Goal: Browse casually: Explore the website without a specific task or goal

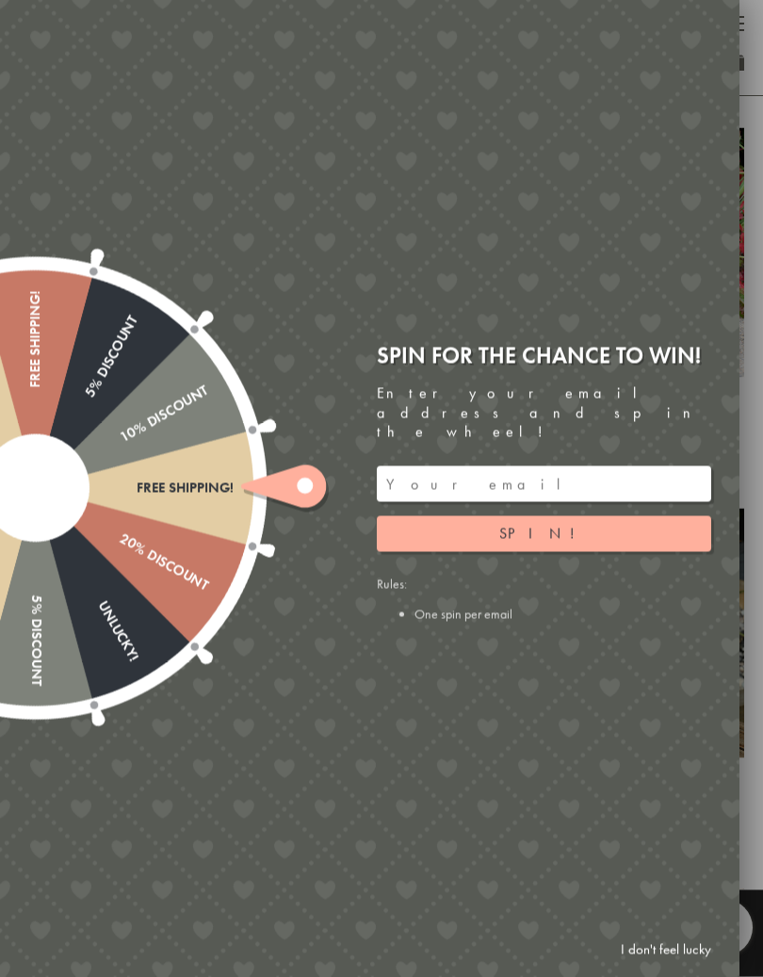
scroll to position [661, 0]
click at [637, 917] on link "I don't feel lucky" at bounding box center [665, 950] width 109 height 35
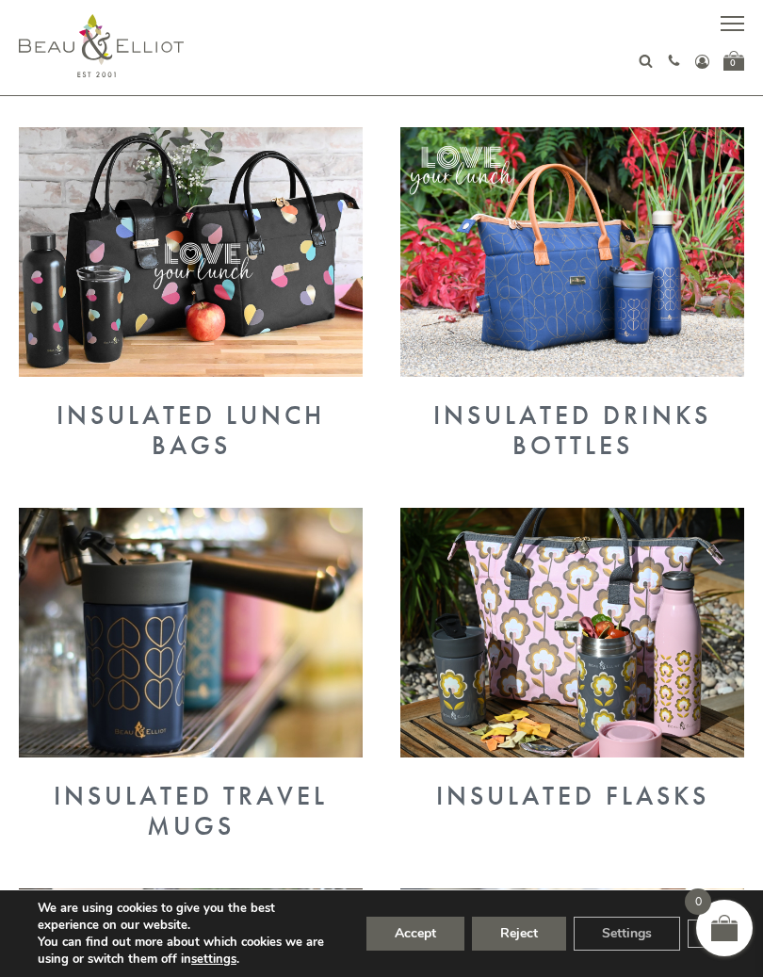
click at [256, 689] on img at bounding box center [191, 633] width 344 height 250
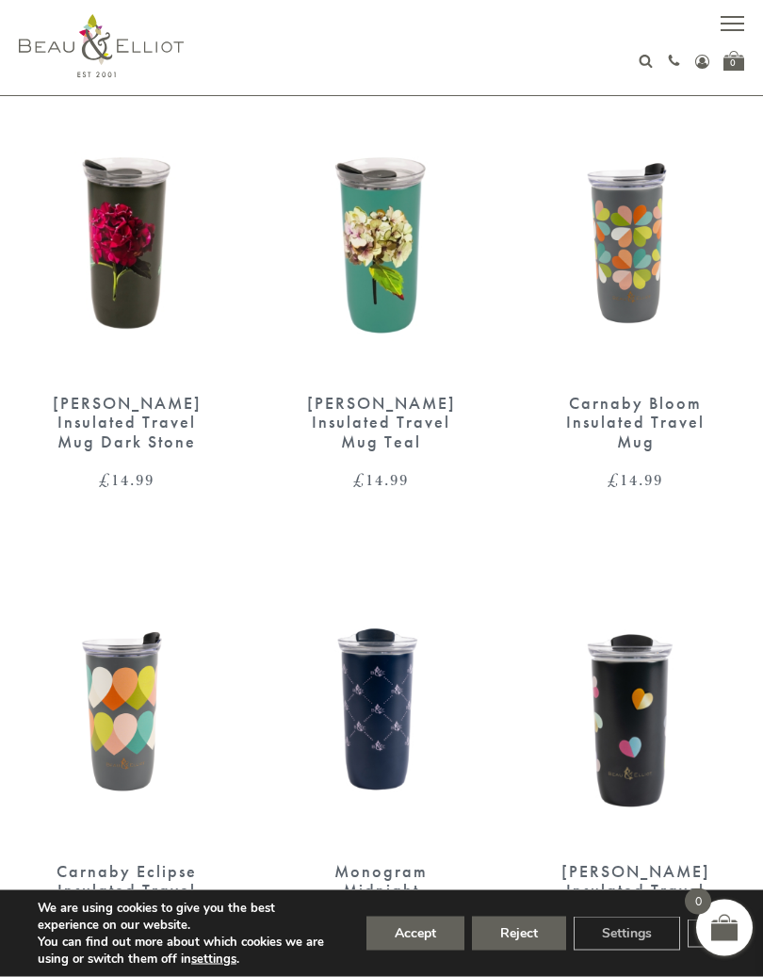
scroll to position [700, 0]
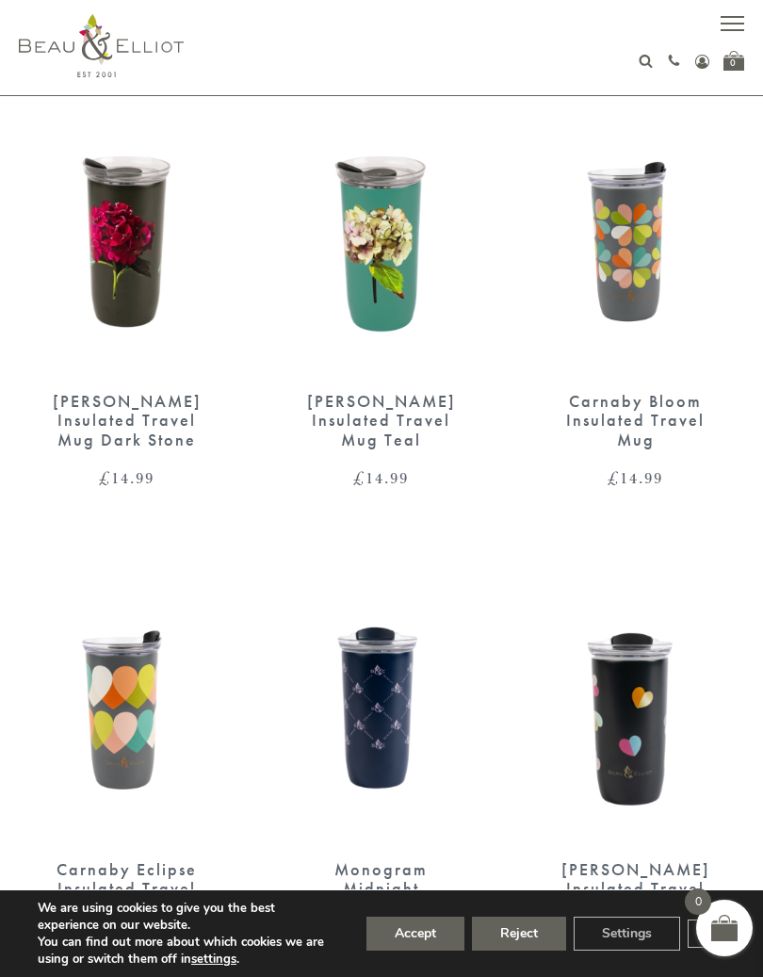
click at [68, 64] on img at bounding box center [101, 45] width 165 height 63
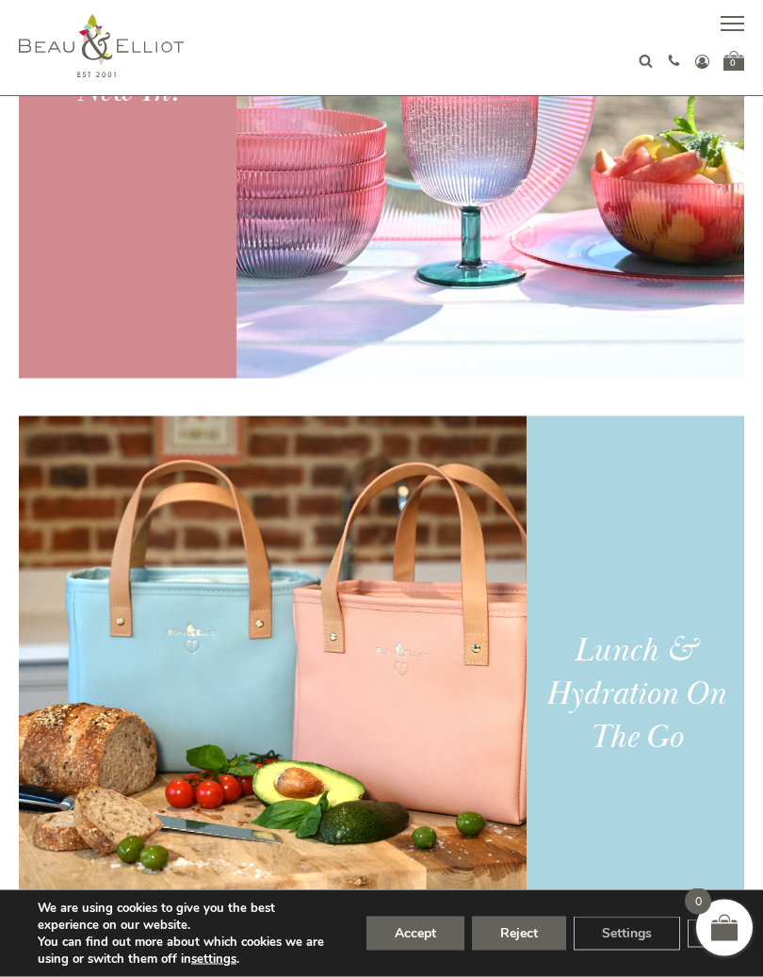
scroll to position [707, 0]
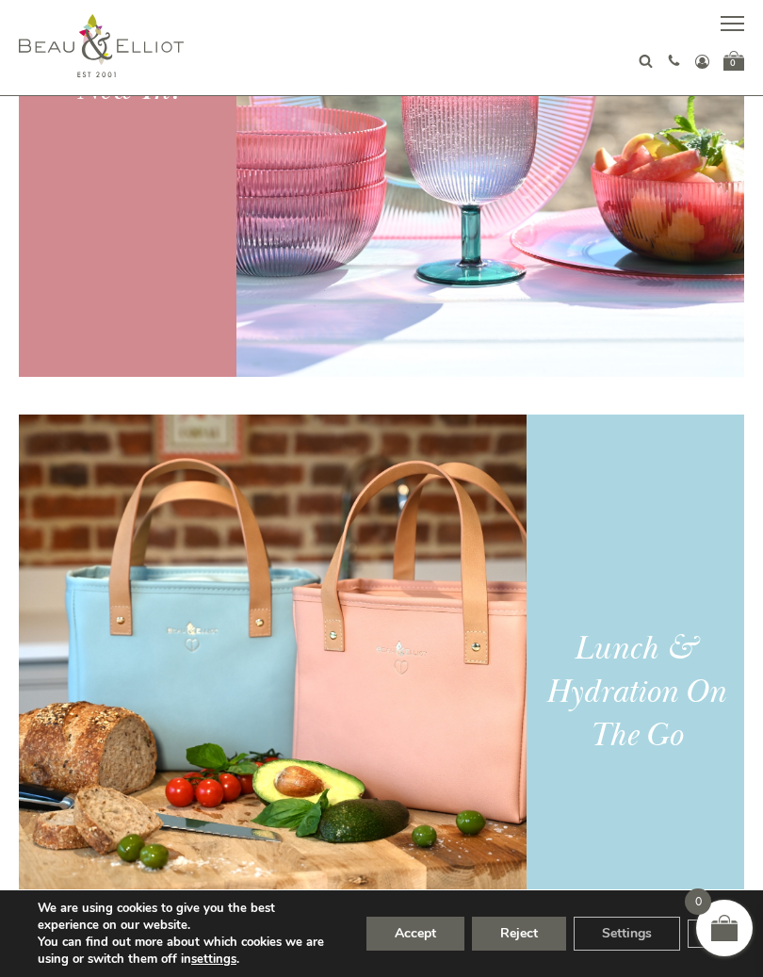
click at [425, 917] on button "Accept" at bounding box center [415, 934] width 98 height 34
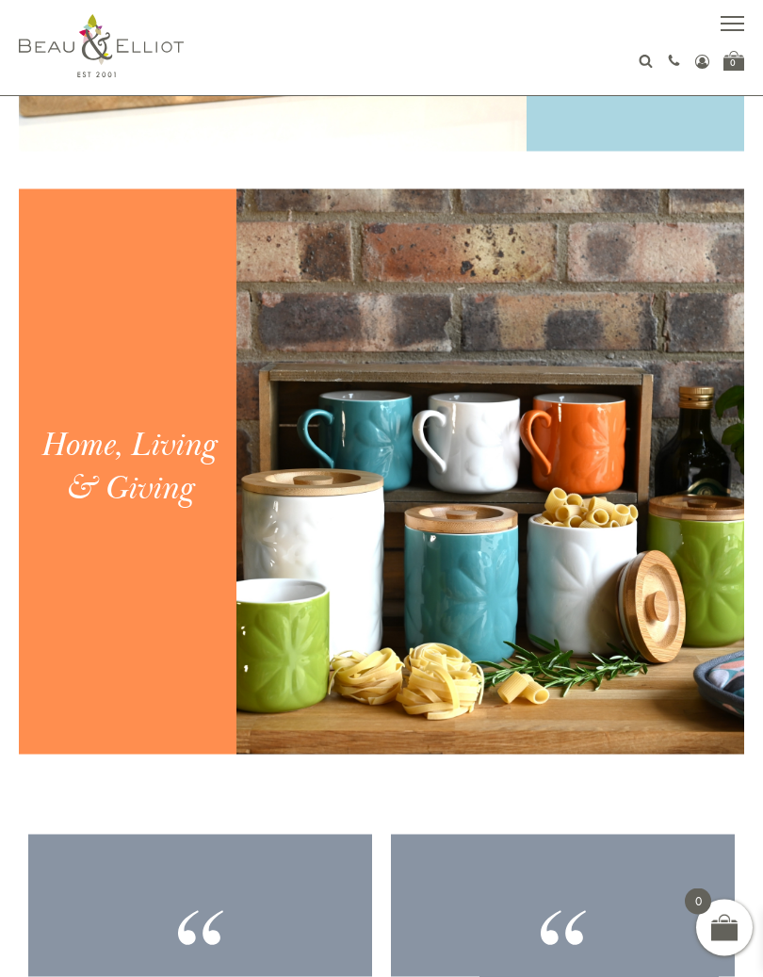
scroll to position [1535, 0]
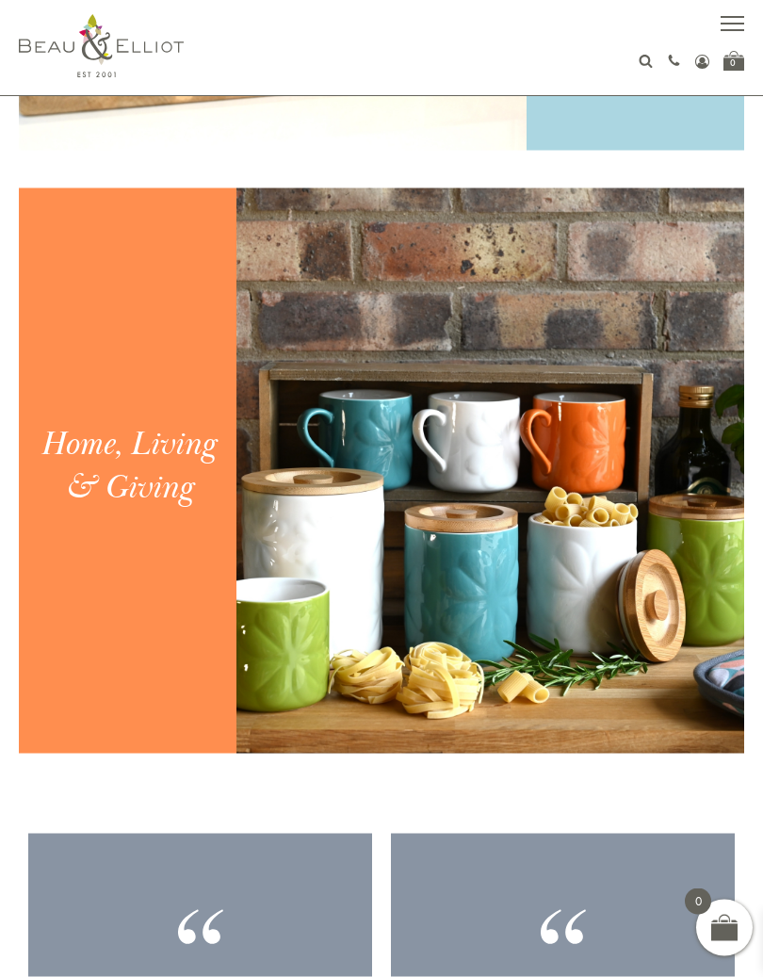
click at [530, 634] on img at bounding box center [490, 470] width 508 height 565
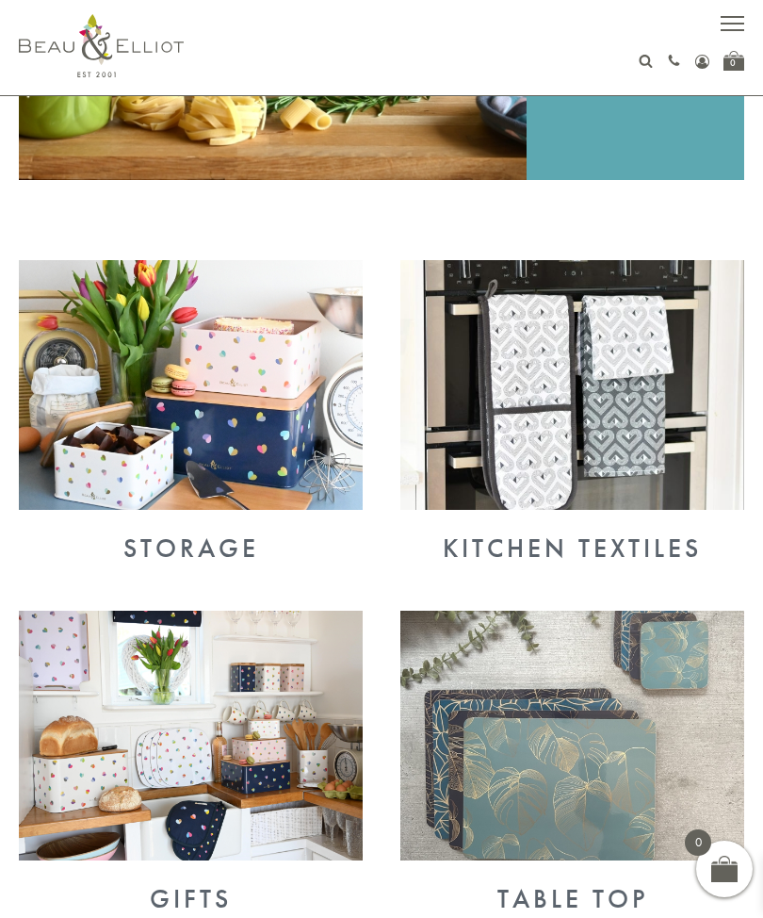
scroll to position [524, 0]
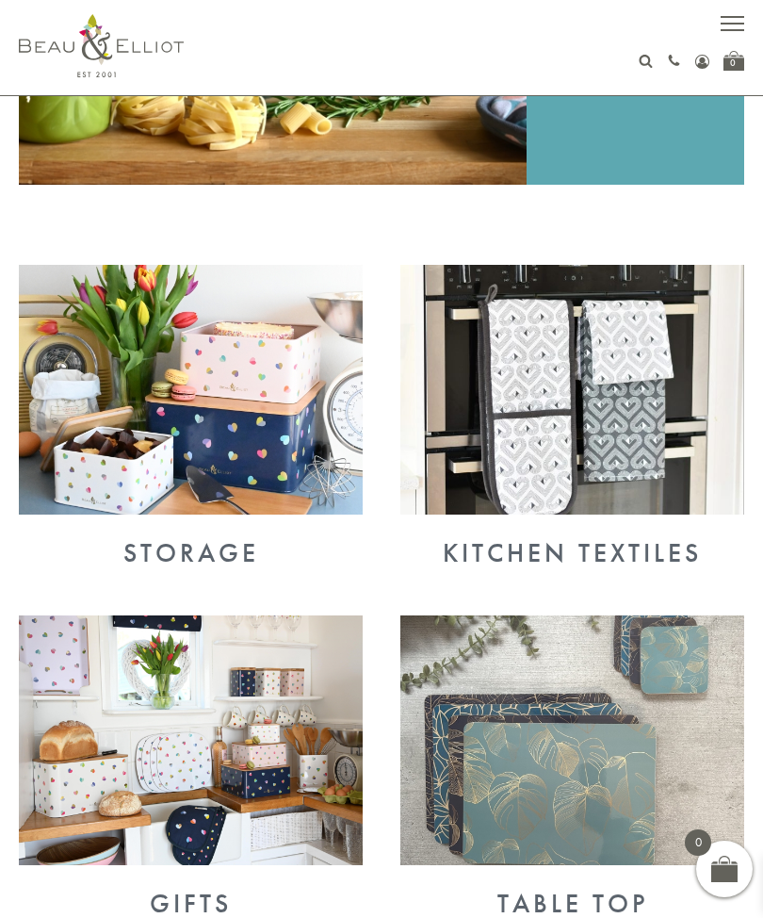
click at [295, 809] on img at bounding box center [191, 740] width 344 height 250
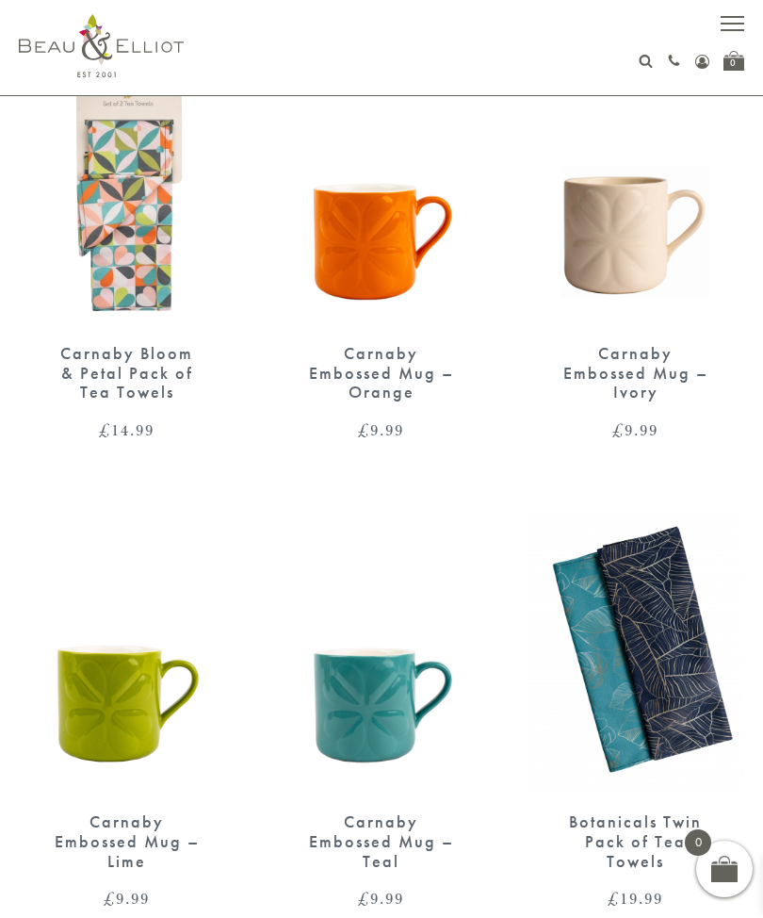
scroll to position [2581, 0]
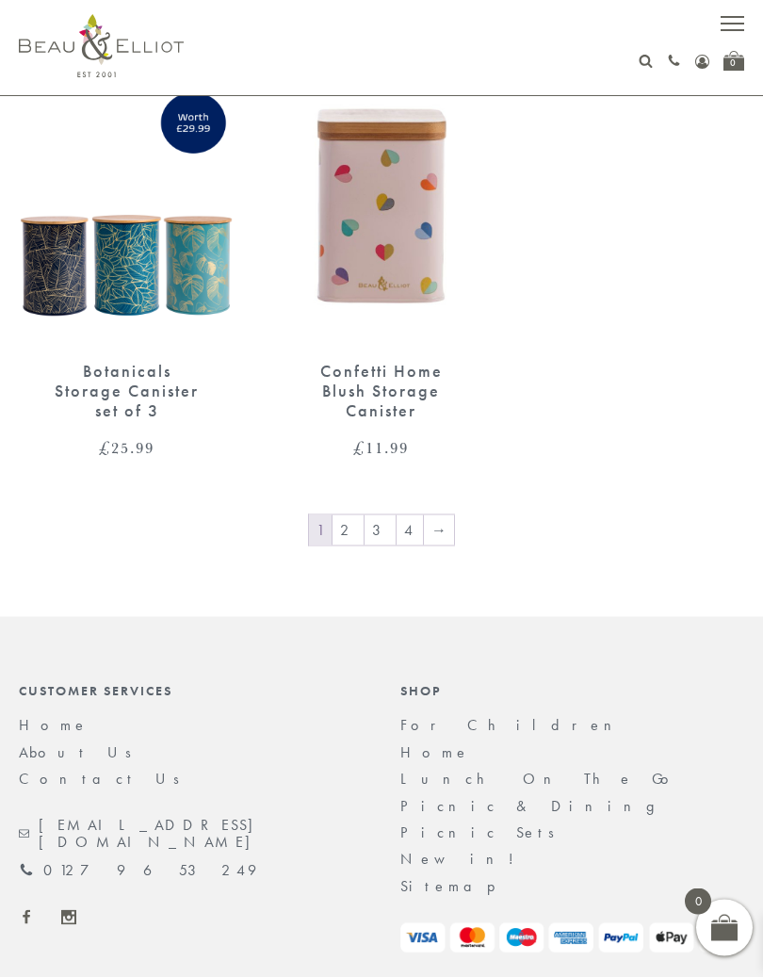
scroll to position [3502, 0]
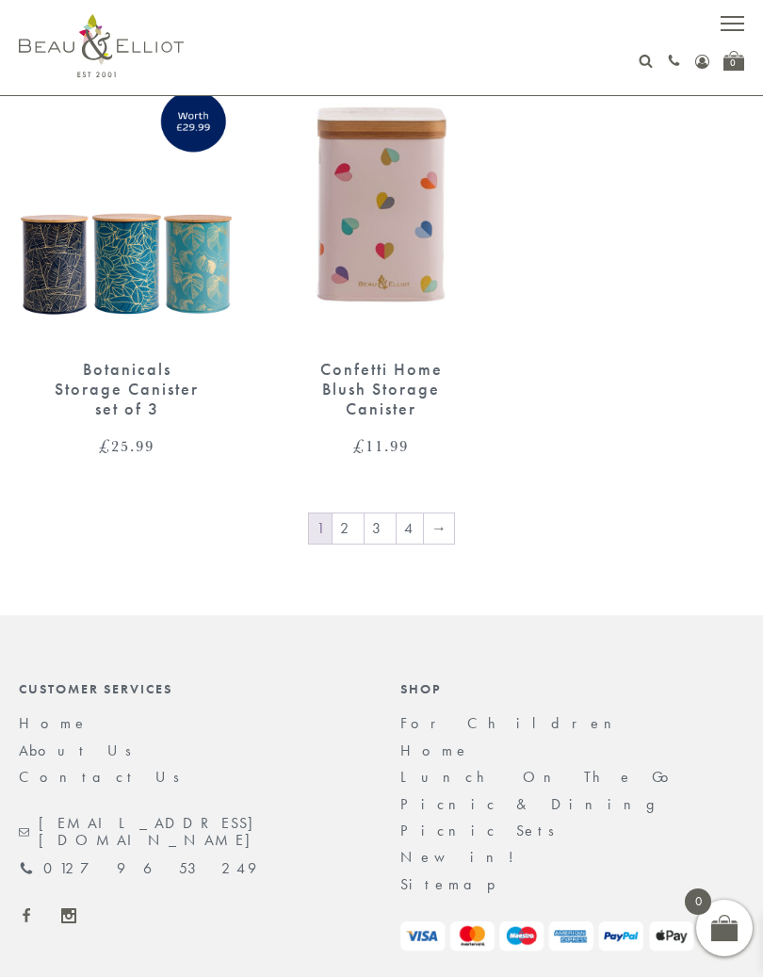
click at [434, 513] on link "→" at bounding box center [439, 528] width 30 height 30
